Goal: Task Accomplishment & Management: Complete application form

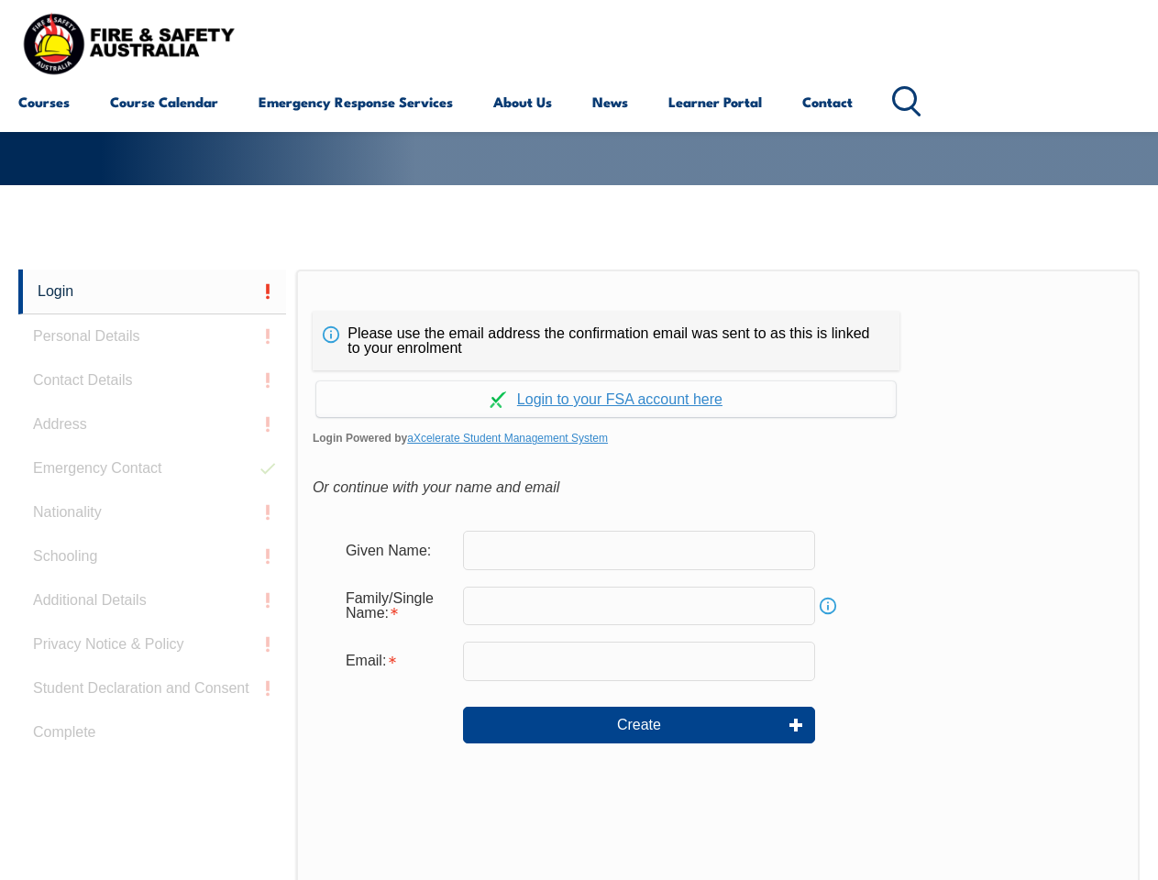
scroll to position [285, 0]
click at [579, 297] on div "Please use the email address the confirmation email was sent to as this is link…" at bounding box center [718, 654] width 844 height 769
click at [579, 575] on form "Given Name: Family/Single Name: Info Email: Create" at bounding box center [718, 650] width 811 height 275
click at [152, 292] on link "Login" at bounding box center [152, 292] width 268 height 45
click at [152, 336] on div "Login Personal Details Contact Details Address Emergency Contact Nationality Sc…" at bounding box center [157, 728] width 278 height 916
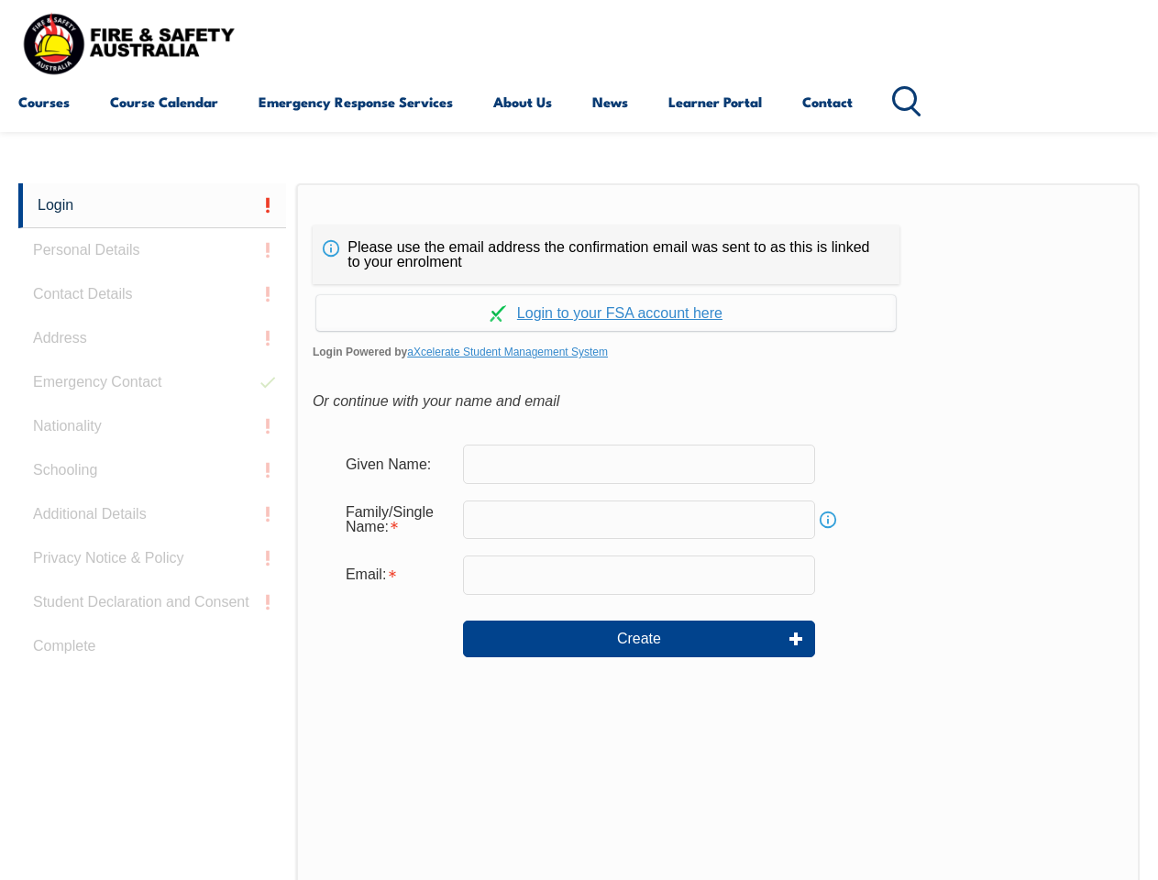
click at [152, 381] on div "Login Personal Details Contact Details Address Emergency Contact Nationality Sc…" at bounding box center [157, 641] width 278 height 916
click at [152, 425] on div "Login Personal Details Contact Details Address Emergency Contact Nationality Sc…" at bounding box center [157, 641] width 278 height 916
click at [152, 469] on div "Login Personal Details Contact Details Address Emergency Contact Nationality Sc…" at bounding box center [157, 641] width 278 height 916
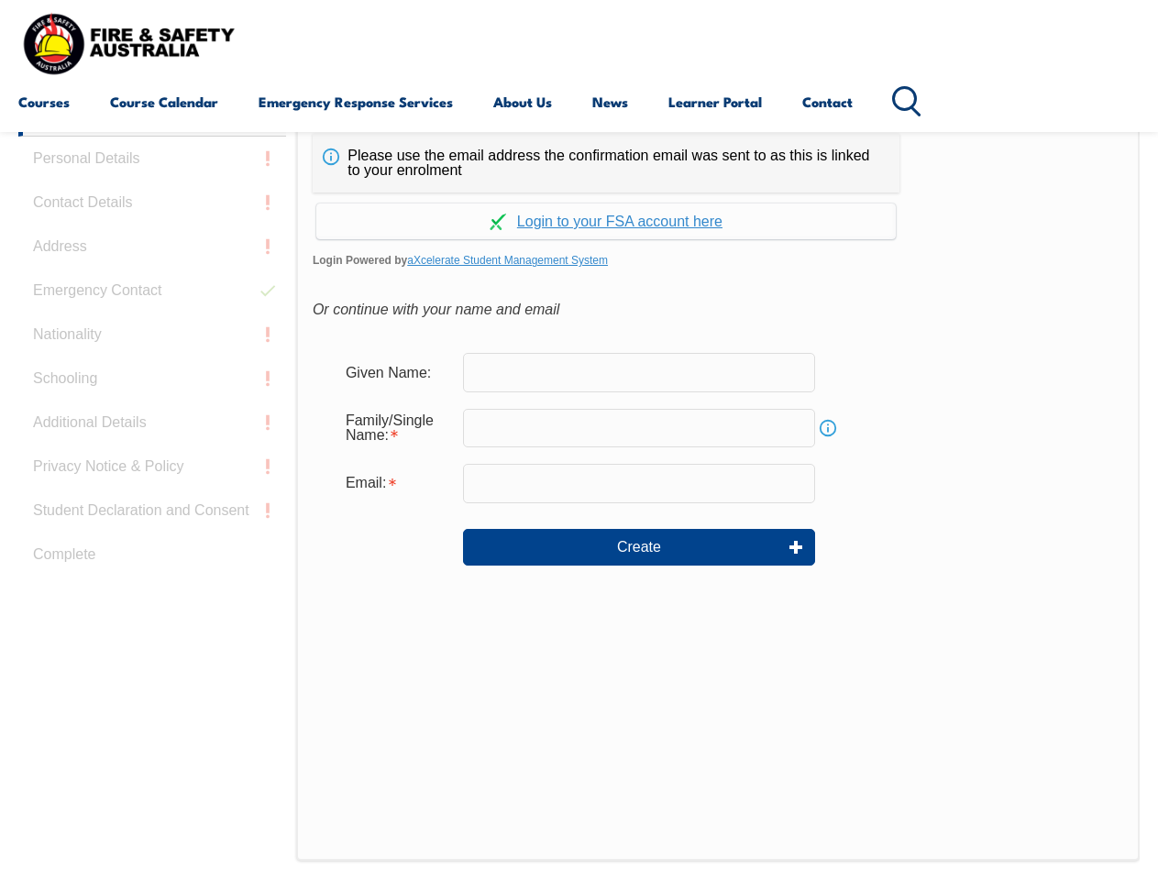
click at [152, 513] on div "Login Personal Details Contact Details Address Emergency Contact Nationality Sc…" at bounding box center [157, 550] width 278 height 916
click at [152, 557] on div "Login Personal Details Contact Details Address Emergency Contact Nationality Sc…" at bounding box center [157, 550] width 278 height 916
click at [152, 601] on div "Login Personal Details Contact Details Address Emergency Contact Nationality Sc…" at bounding box center [157, 550] width 278 height 916
